Goal: Task Accomplishment & Management: Manage account settings

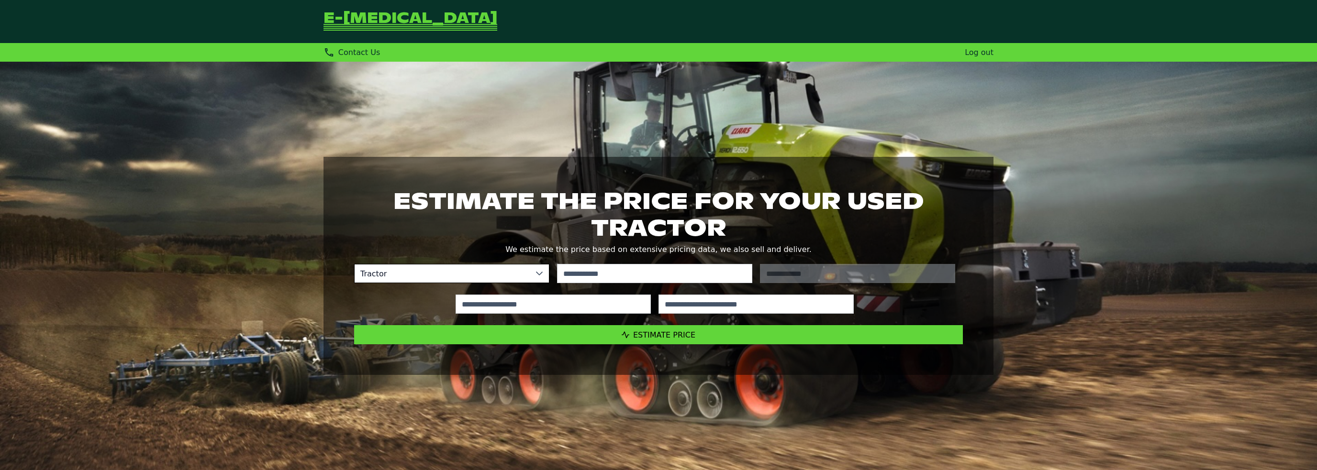
click at [993, 55] on div "Contact Us Dealer Tools Log out" at bounding box center [658, 52] width 1317 height 11
click at [979, 57] on link "Log out" at bounding box center [979, 52] width 29 height 9
